Goal: Navigation & Orientation: Go to known website

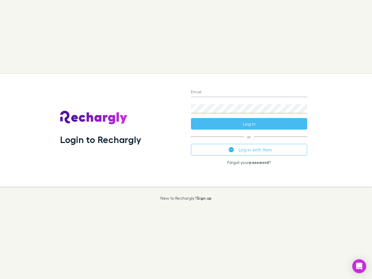
click at [186, 140] on div "Login to Rechargly" at bounding box center [121, 130] width 131 height 113
click at [249, 92] on input "Email" at bounding box center [249, 92] width 116 height 9
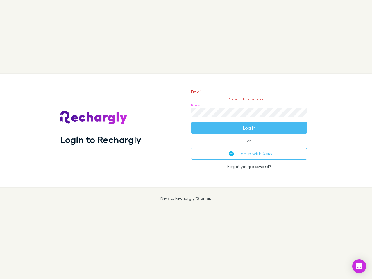
click at [249, 124] on form "Email Please enter a valid email. Password Log in" at bounding box center [249, 108] width 116 height 51
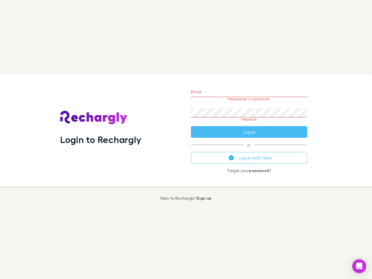
click at [249, 150] on div "Email Please enter a valid email. Password Please fill Log in or Log in with Xe…" at bounding box center [249, 130] width 126 height 113
click at [359, 266] on icon "Open Intercom Messenger" at bounding box center [359, 266] width 6 height 7
